Goal: Task Accomplishment & Management: Manage account settings

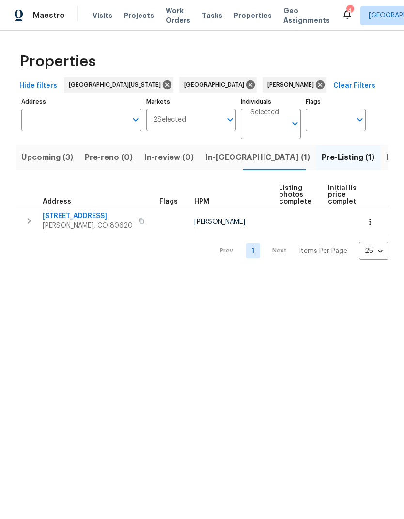
scroll to position [0, 15]
click at [95, 12] on span "Visits" at bounding box center [103, 16] width 20 height 10
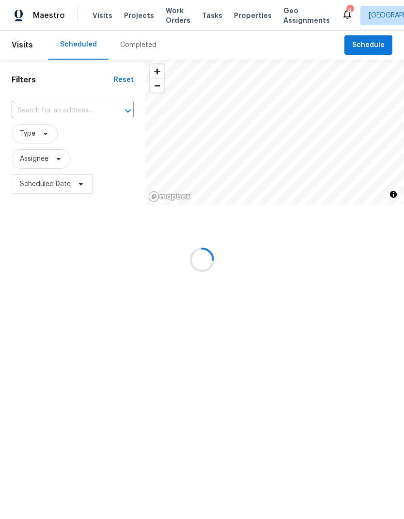
click at [52, 105] on input "text" at bounding box center [59, 110] width 95 height 15
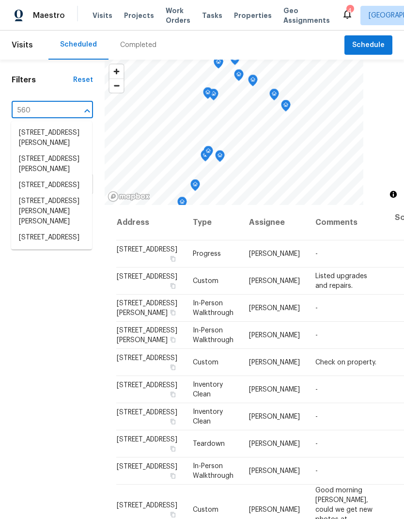
type input "5606"
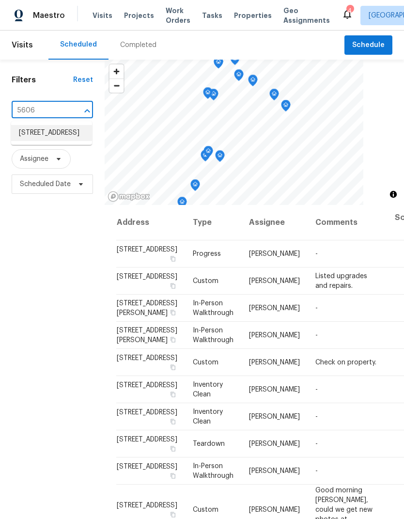
click at [32, 129] on li "[STREET_ADDRESS]" at bounding box center [51, 133] width 81 height 16
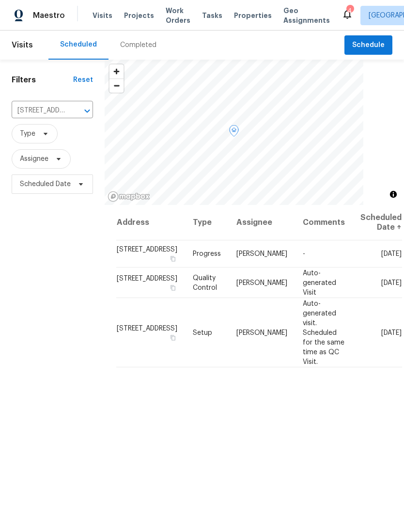
click at [0, 0] on icon at bounding box center [0, 0] width 0 height 0
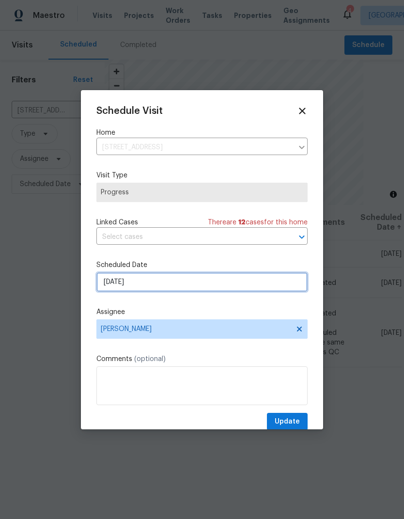
click at [118, 284] on input "[DATE]" at bounding box center [201, 281] width 211 height 19
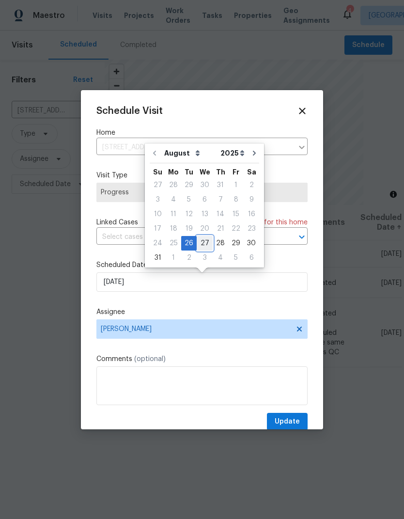
click at [207, 238] on div "27" at bounding box center [205, 243] width 16 height 14
type input "[DATE]"
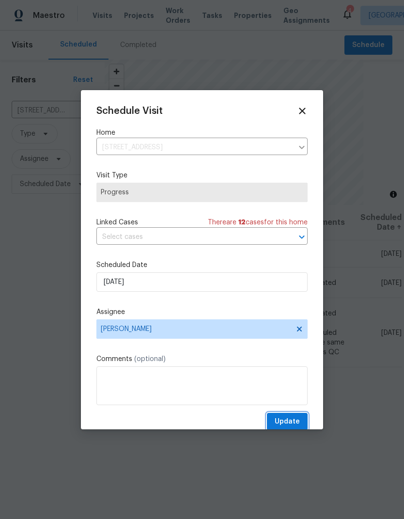
click at [286, 428] on span "Update" at bounding box center [287, 422] width 25 height 12
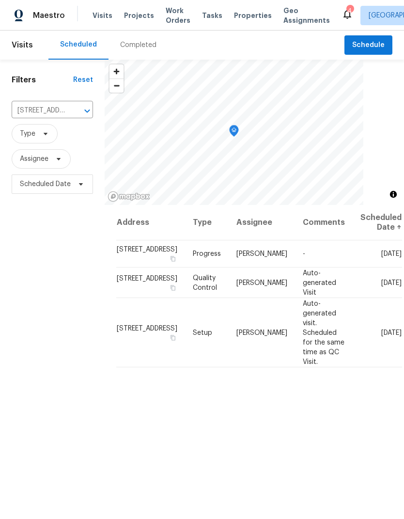
click at [40, 104] on input "[STREET_ADDRESS]" at bounding box center [39, 110] width 54 height 15
type input "5701"
click at [33, 136] on li "[STREET_ADDRESS]" at bounding box center [51, 133] width 81 height 16
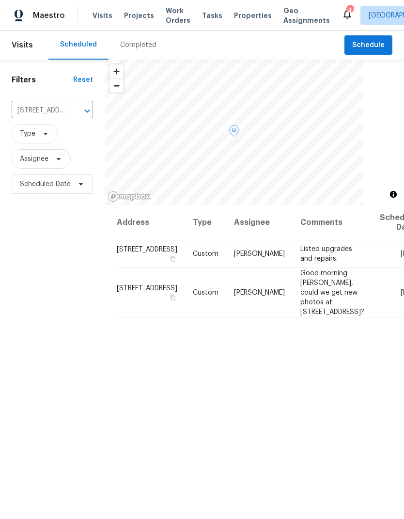
click at [0, 0] on span at bounding box center [0, 0] width 0 height 0
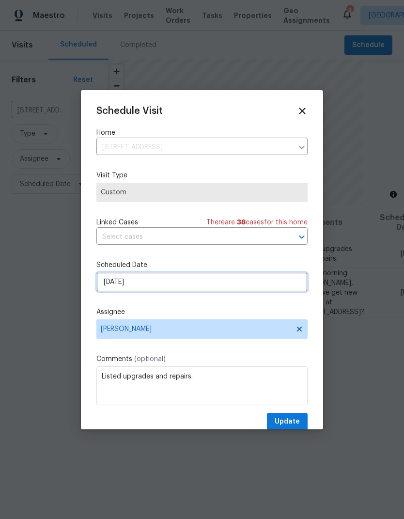
click at [105, 274] on input "[DATE]" at bounding box center [201, 281] width 211 height 19
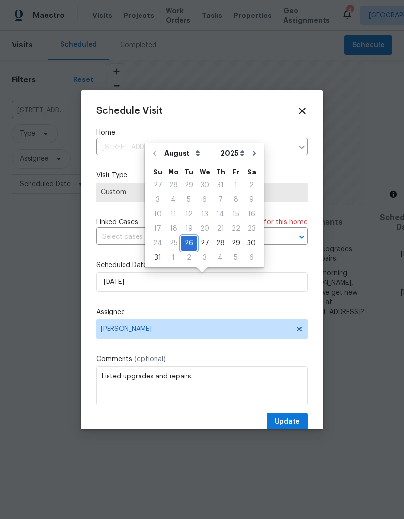
click at [190, 239] on div "26" at bounding box center [189, 243] width 16 height 14
click at [202, 248] on div "27" at bounding box center [205, 243] width 16 height 14
type input "[DATE]"
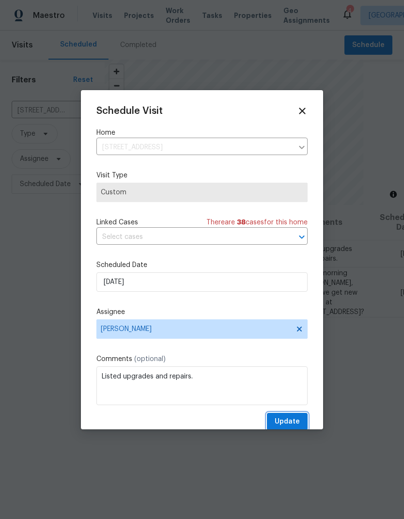
click at [298, 421] on span "Update" at bounding box center [287, 422] width 25 height 12
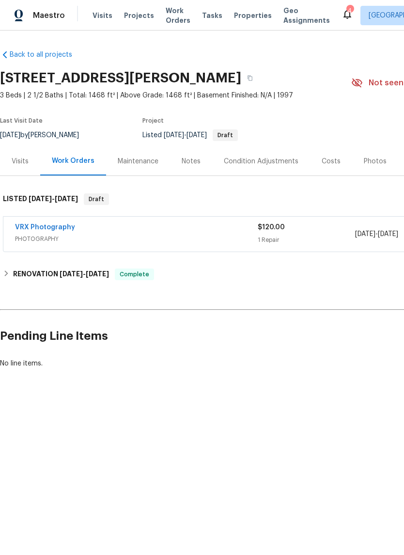
click at [370, 160] on div "Photos" at bounding box center [375, 161] width 23 height 10
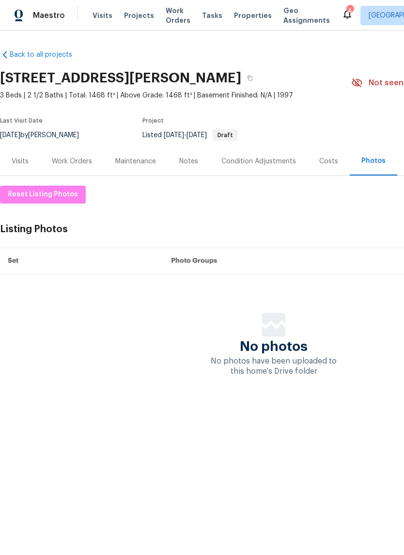
click at [171, 163] on div "Notes" at bounding box center [189, 161] width 42 height 29
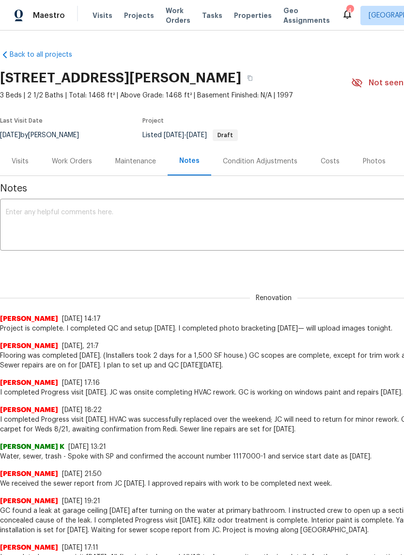
click at [23, 215] on textarea at bounding box center [274, 226] width 536 height 34
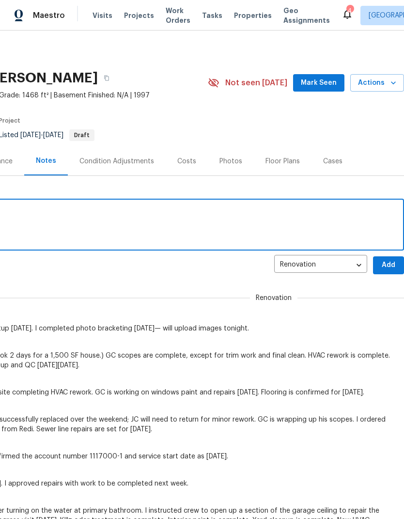
scroll to position [0, 143]
type textarea "I uploaded photography tonight."
click at [393, 266] on span "Add" at bounding box center [389, 265] width 16 height 12
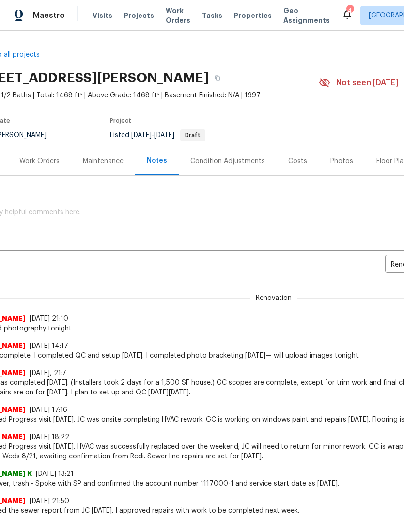
scroll to position [0, 37]
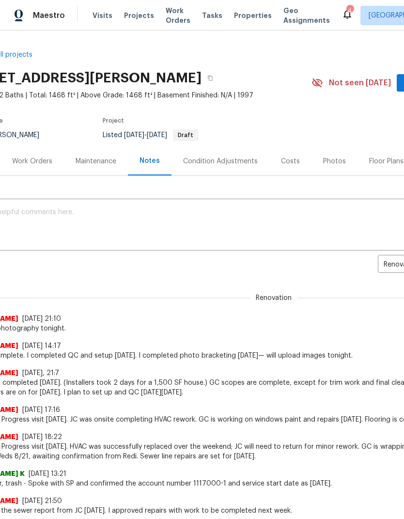
click at [286, 298] on span "Renovation" at bounding box center [273, 298] width 47 height 10
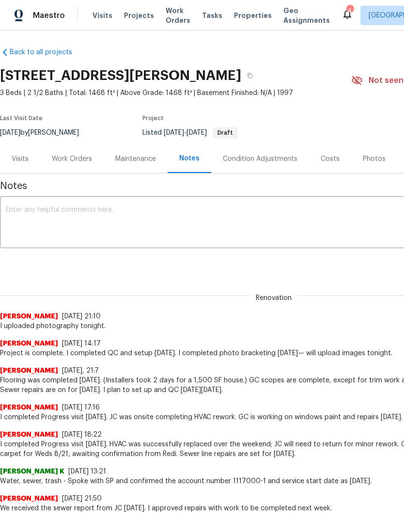
scroll to position [2, 0]
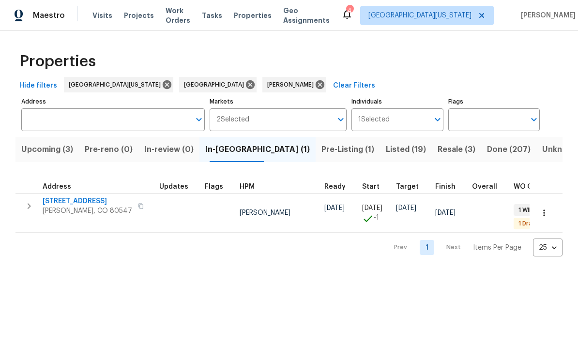
click at [404, 156] on span "Resale (3)" at bounding box center [457, 150] width 38 height 14
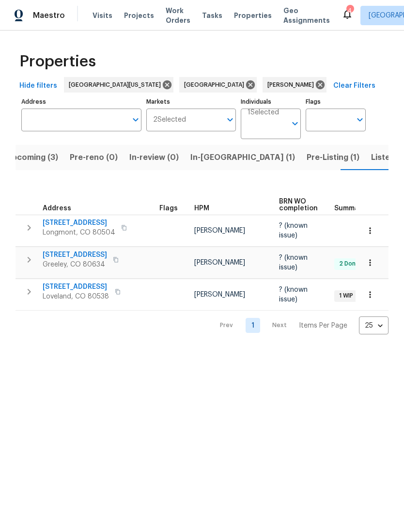
scroll to position [0, 15]
